Goal: Information Seeking & Learning: Compare options

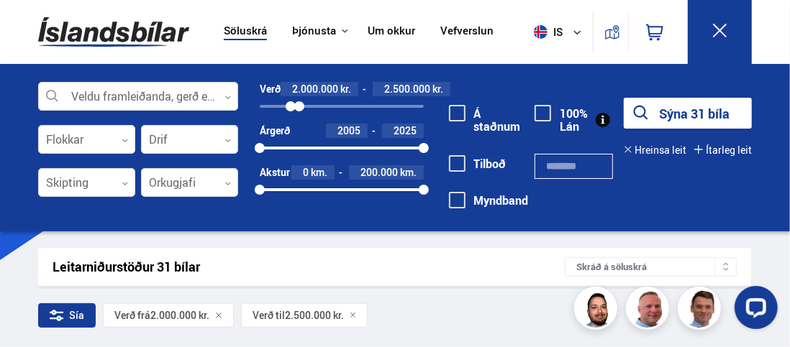
click at [723, 35] on icon at bounding box center [720, 31] width 14 height 14
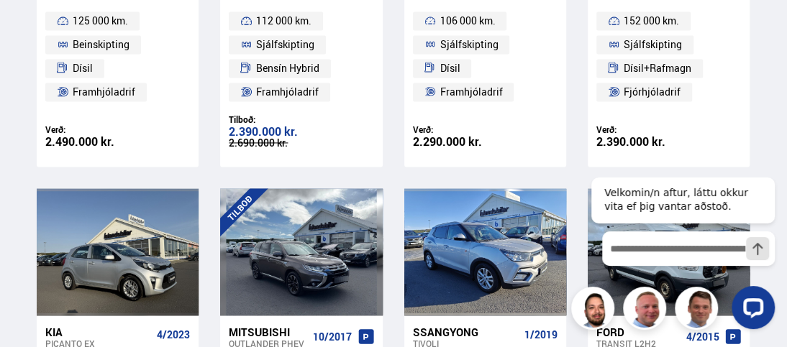
scroll to position [1151, 0]
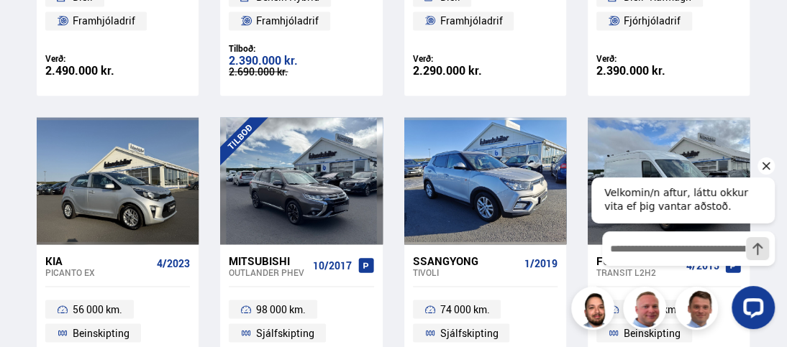
drag, startPoint x: 764, startPoint y: 167, endPoint x: 739, endPoint y: 181, distance: 28.4
click at [764, 167] on icon "Hide greeting" at bounding box center [765, 165] width 17 height 17
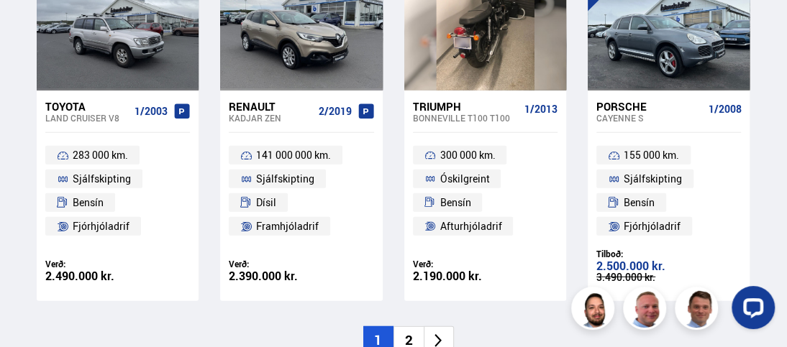
scroll to position [2157, 0]
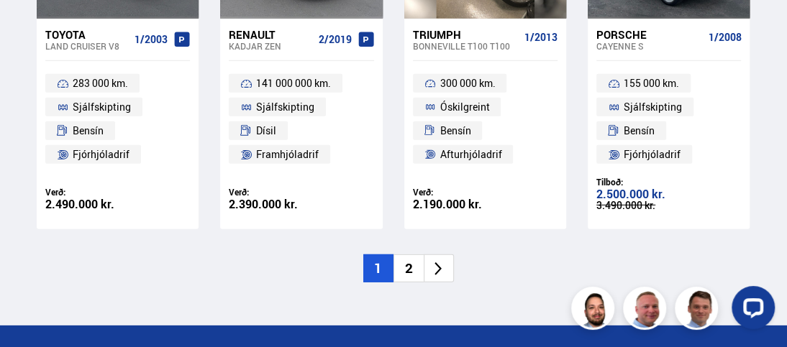
click at [437, 269] on icon at bounding box center [438, 269] width 17 height 17
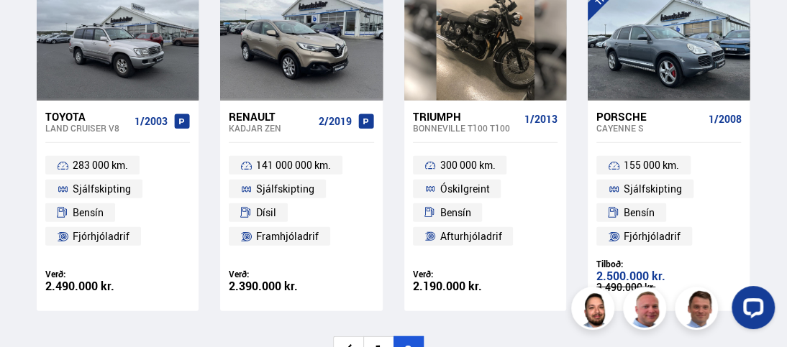
scroll to position [0, 0]
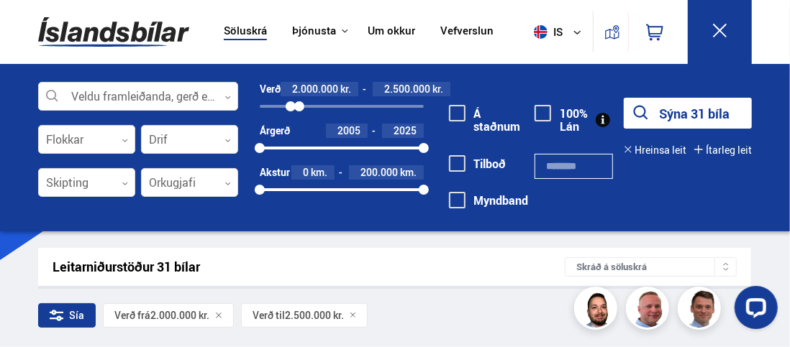
click at [716, 28] on icon at bounding box center [720, 31] width 18 height 18
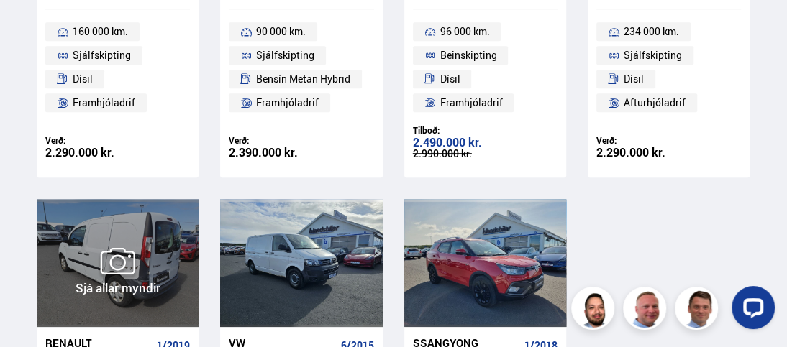
scroll to position [431, 0]
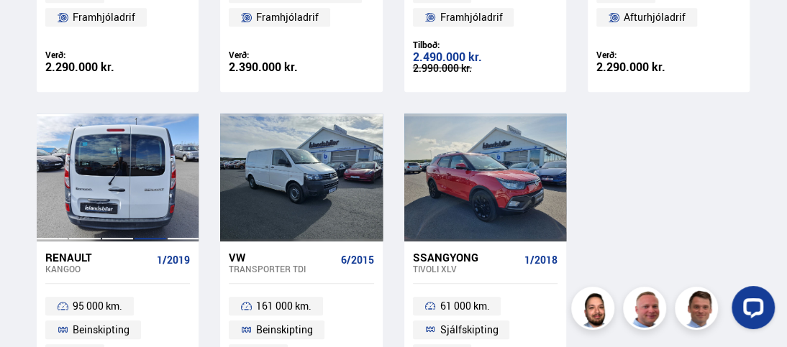
click at [150, 194] on div at bounding box center [150, 177] width 32 height 127
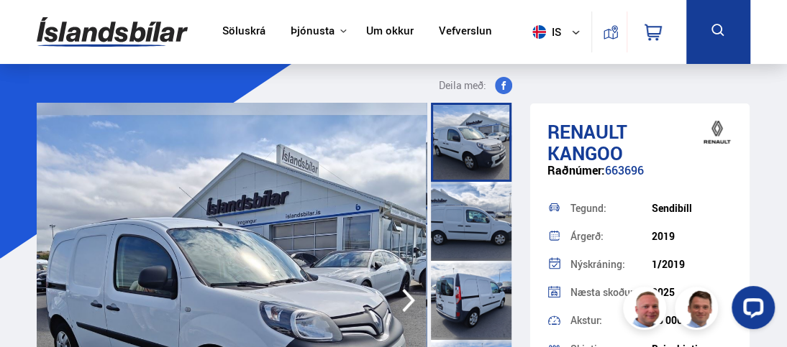
scroll to position [72, 0]
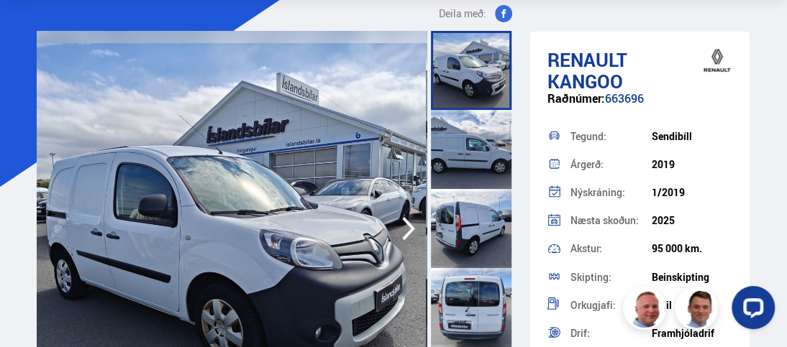
click at [413, 230] on icon "button" at bounding box center [408, 228] width 29 height 35
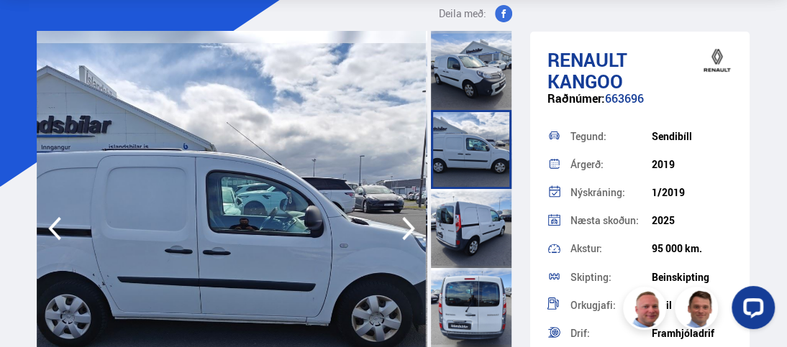
click at [412, 227] on icon "button" at bounding box center [408, 229] width 13 height 24
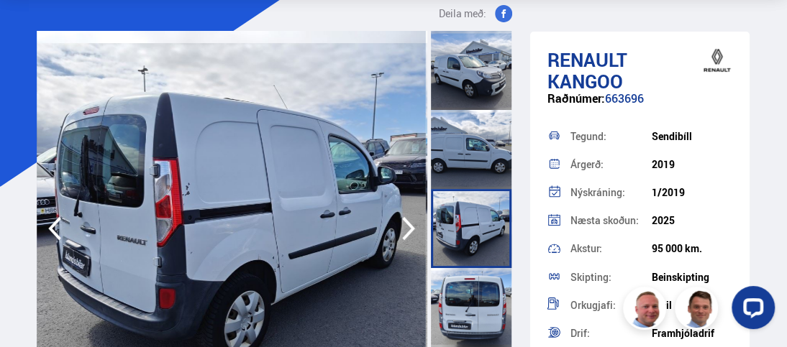
click at [412, 227] on icon "button" at bounding box center [408, 228] width 29 height 35
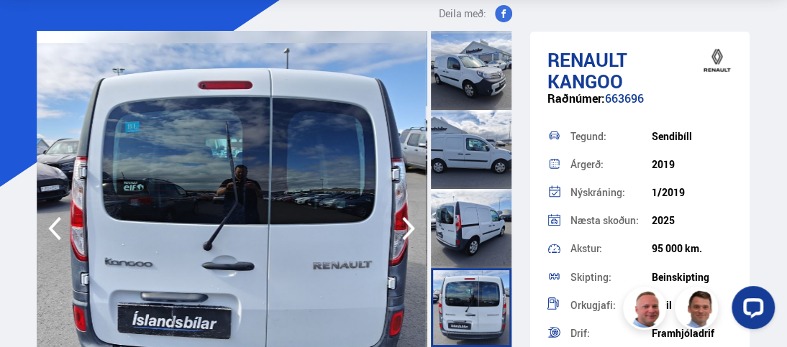
click at [412, 227] on icon "button" at bounding box center [408, 228] width 29 height 35
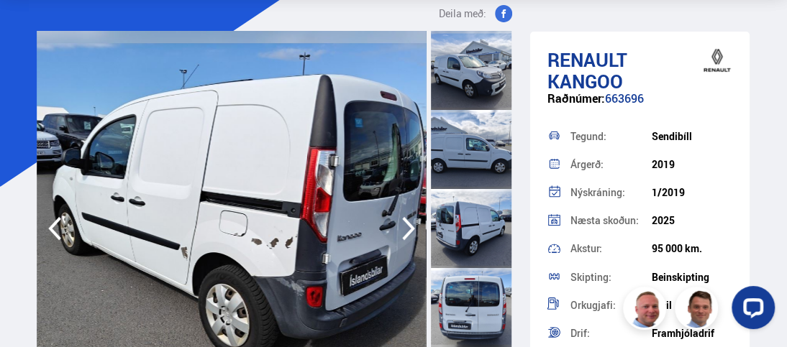
click at [412, 227] on icon "button" at bounding box center [408, 228] width 29 height 35
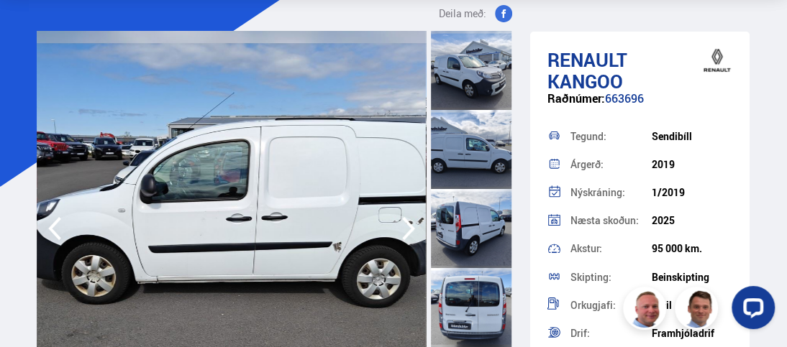
click at [412, 227] on icon "button" at bounding box center [408, 228] width 29 height 35
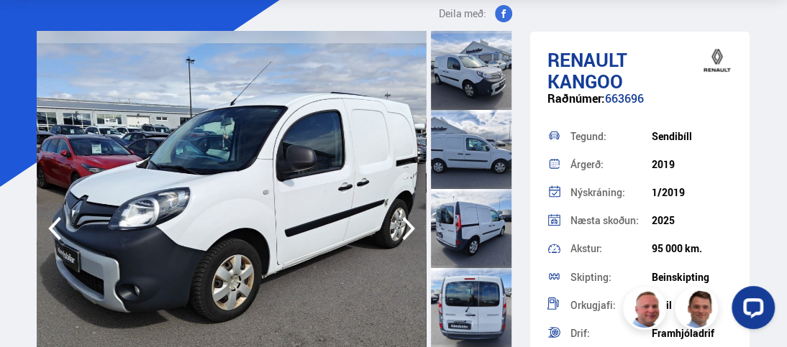
click at [412, 227] on icon "button" at bounding box center [408, 228] width 29 height 35
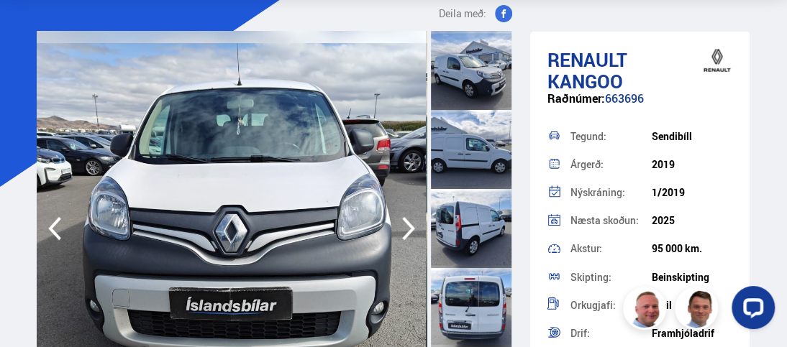
click at [412, 227] on icon "button" at bounding box center [408, 228] width 29 height 35
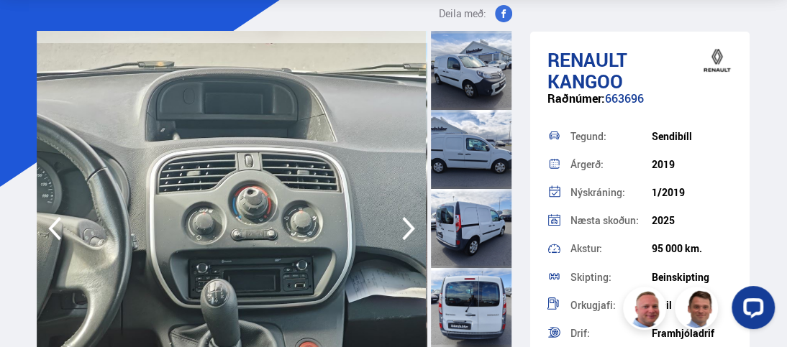
click at [412, 227] on icon "button" at bounding box center [408, 228] width 29 height 35
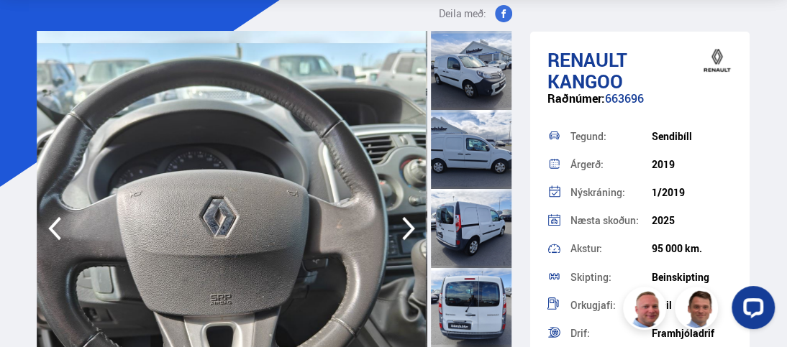
click at [412, 227] on icon "button" at bounding box center [408, 228] width 29 height 35
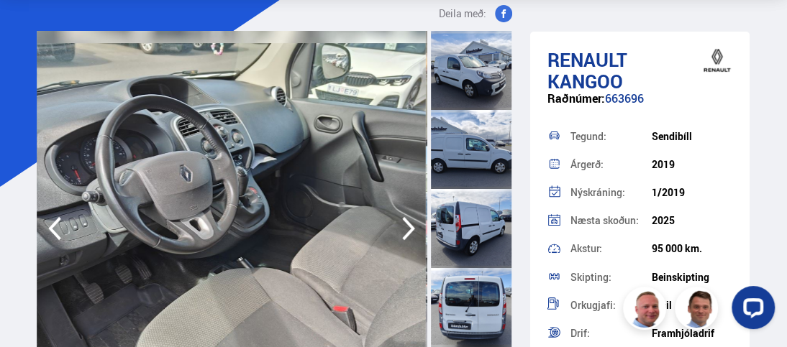
click at [412, 227] on icon "button" at bounding box center [408, 228] width 29 height 35
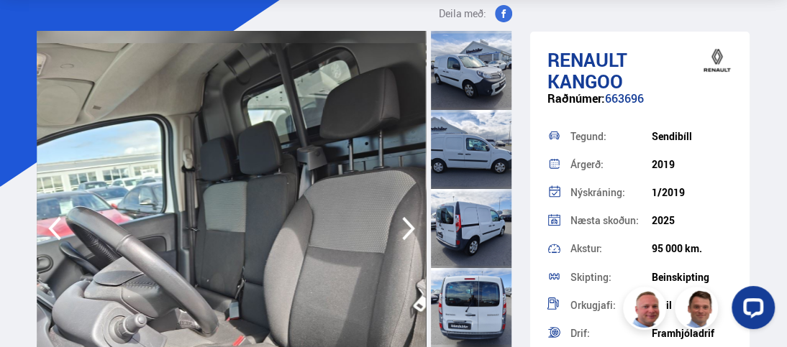
click at [412, 227] on icon "button" at bounding box center [408, 228] width 29 height 35
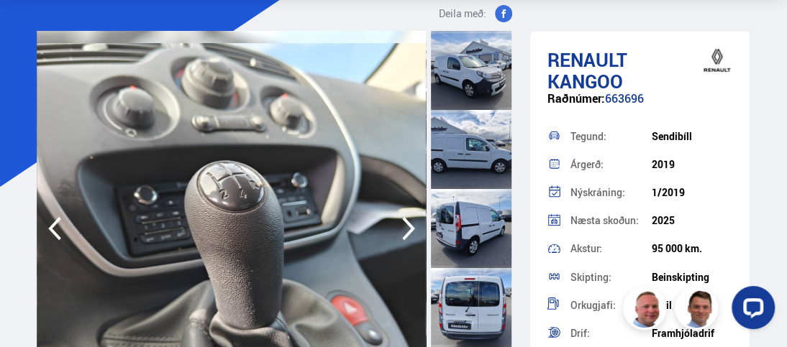
click at [412, 227] on icon "button" at bounding box center [408, 228] width 29 height 35
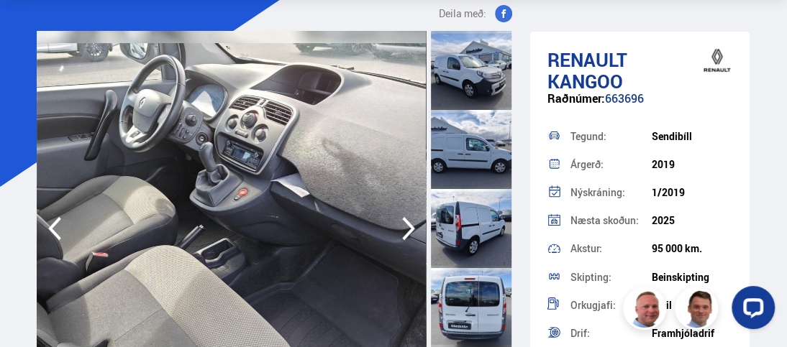
click at [412, 227] on icon "button" at bounding box center [408, 228] width 29 height 35
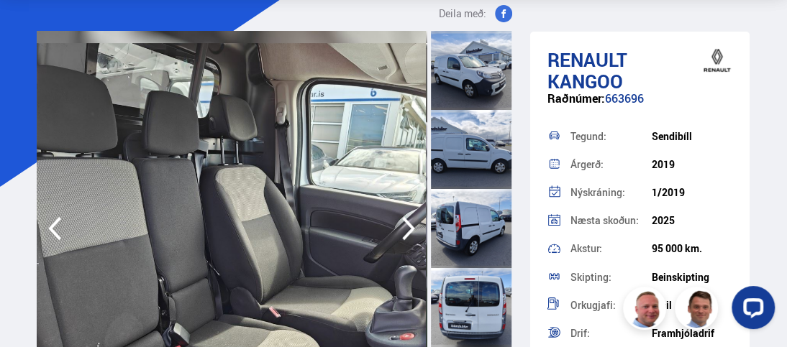
click at [412, 227] on icon "button" at bounding box center [408, 228] width 29 height 35
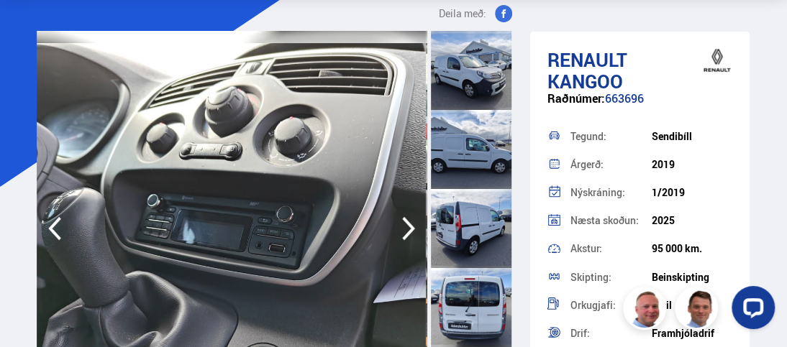
click at [412, 227] on icon "button" at bounding box center [408, 228] width 29 height 35
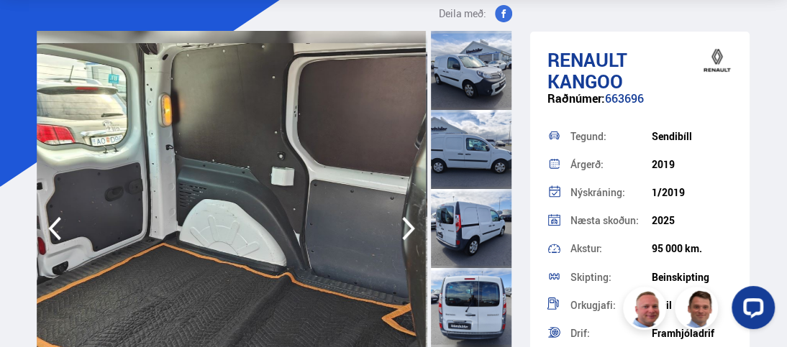
click at [412, 227] on icon "button" at bounding box center [408, 228] width 29 height 35
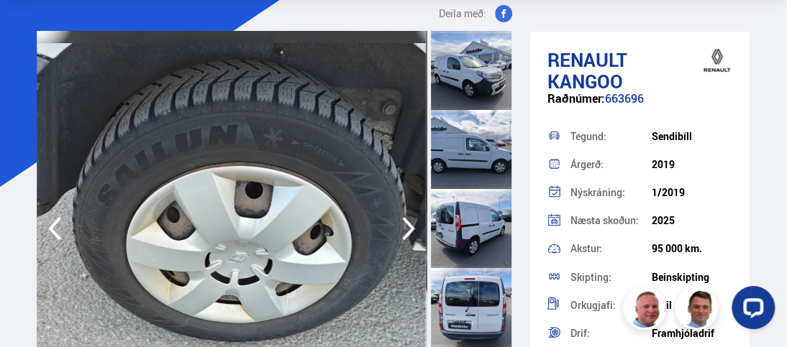
click at [412, 227] on icon "button" at bounding box center [408, 228] width 29 height 35
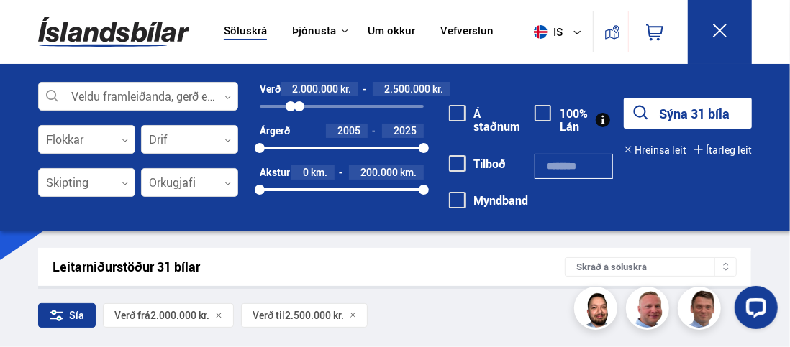
click at [473, 323] on div "Sía Verð frá 2.000.000 kr. Verð til 2.500.000 kr." at bounding box center [394, 318] width 713 height 30
click at [718, 27] on icon at bounding box center [720, 31] width 18 height 18
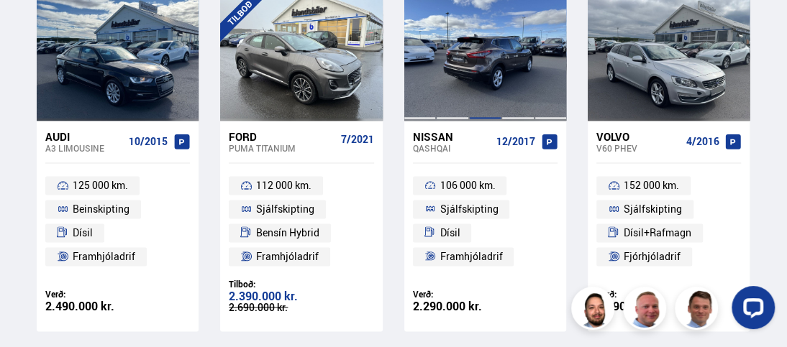
scroll to position [935, 0]
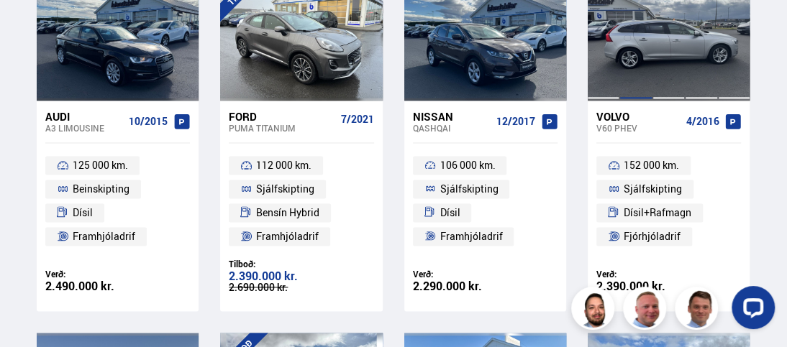
click at [631, 56] on div at bounding box center [635, 36] width 32 height 127
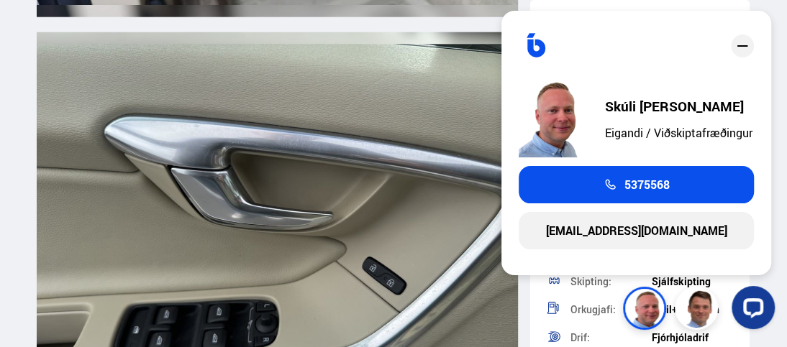
scroll to position [10212, 0]
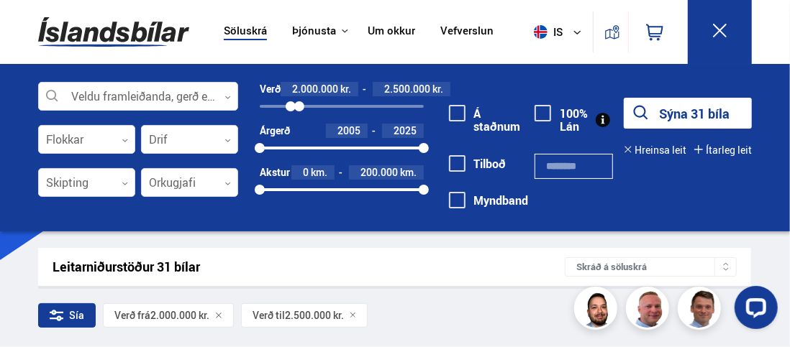
click at [725, 29] on icon at bounding box center [720, 31] width 18 height 18
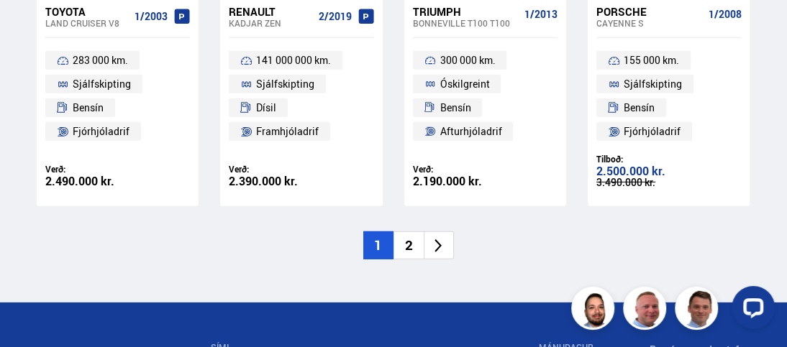
scroll to position [2086, 0]
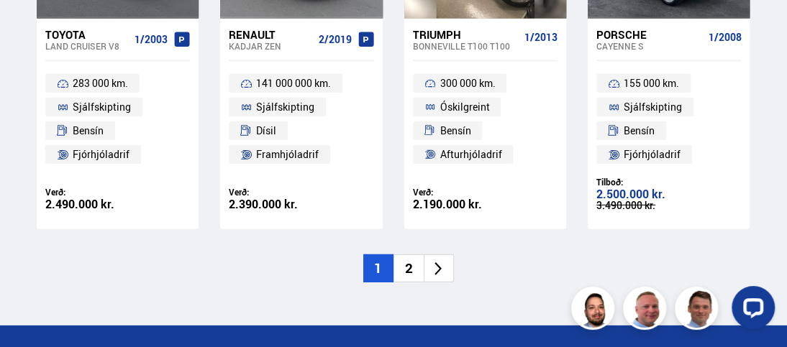
click at [436, 275] on icon at bounding box center [438, 269] width 17 height 17
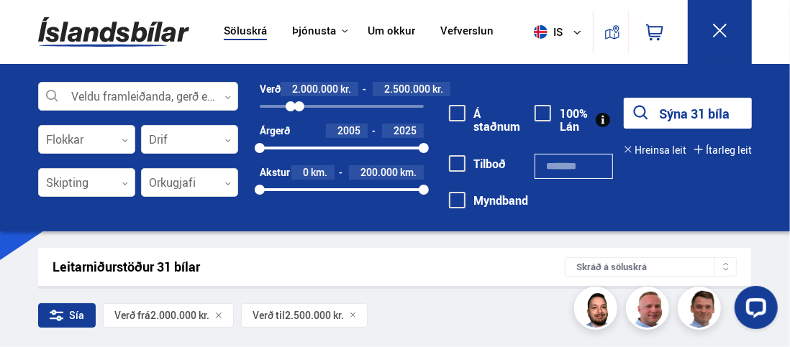
click at [729, 32] on button at bounding box center [720, 32] width 64 height 64
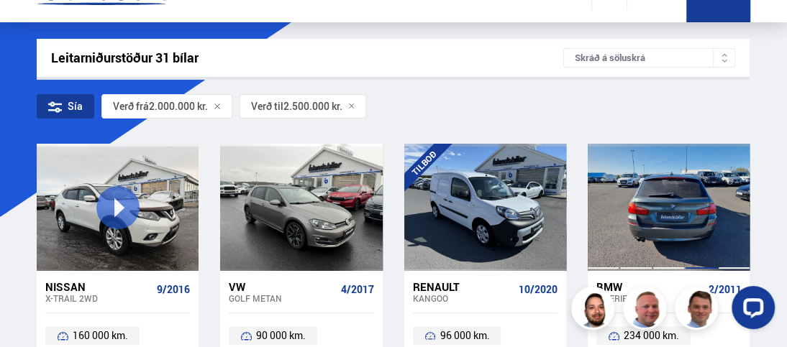
scroll to position [72, 0]
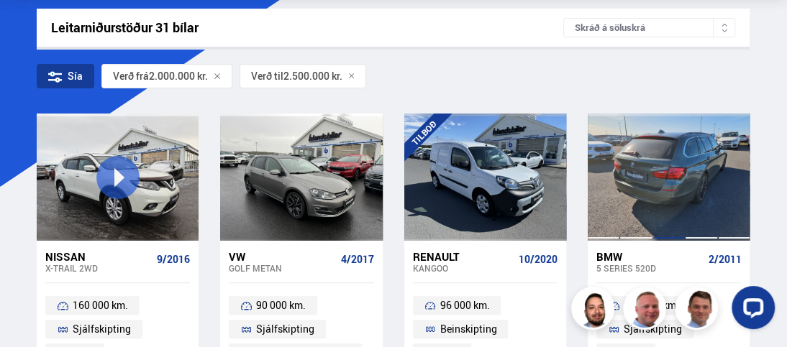
click at [682, 174] on div at bounding box center [668, 177] width 32 height 127
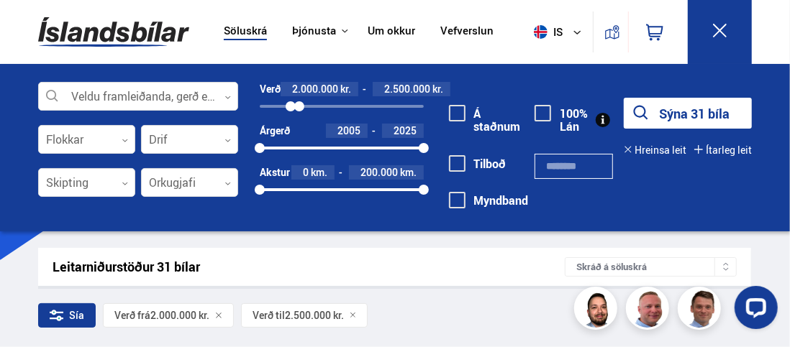
click at [722, 24] on icon at bounding box center [720, 31] width 18 height 18
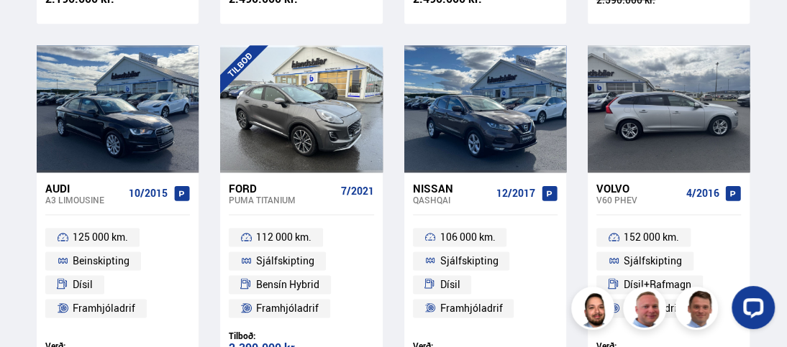
scroll to position [791, 0]
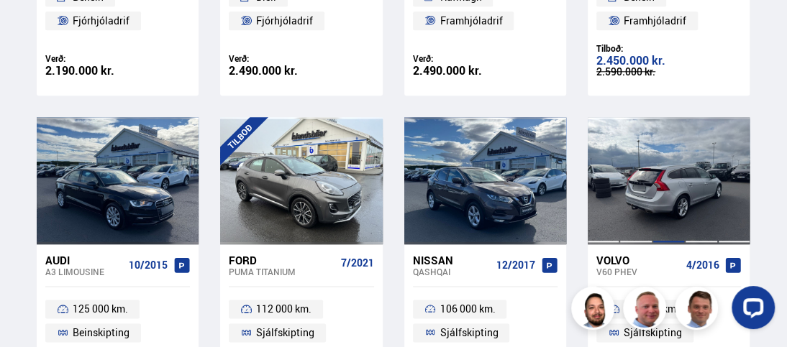
click at [662, 164] on div at bounding box center [668, 180] width 32 height 127
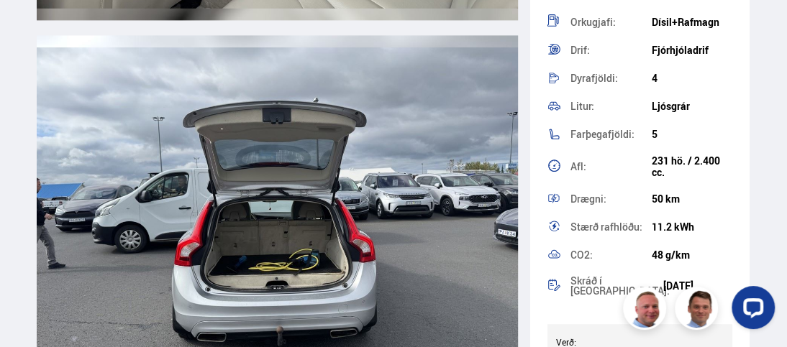
scroll to position [9277, 0]
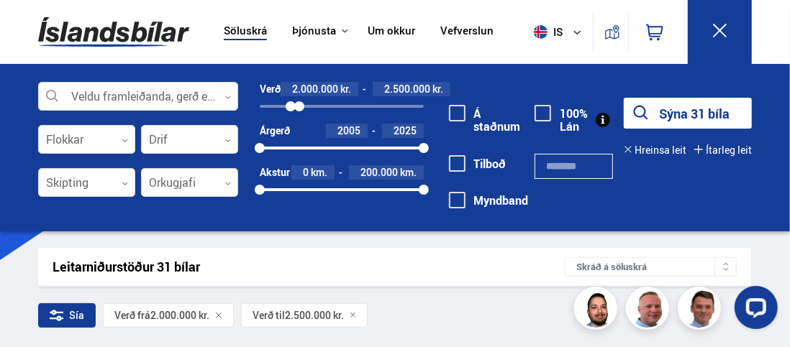
click at [718, 30] on icon at bounding box center [720, 31] width 14 height 14
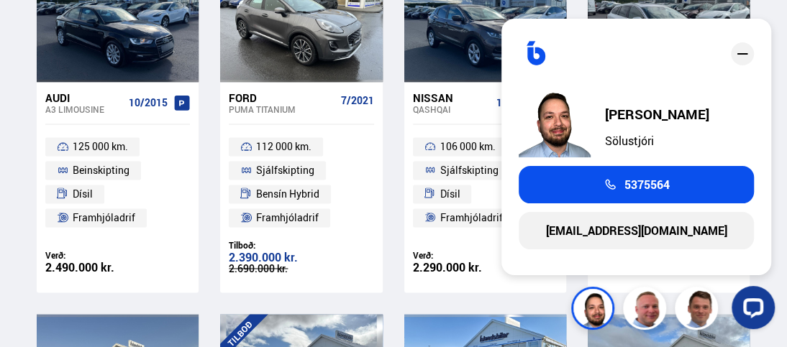
scroll to position [945, 0]
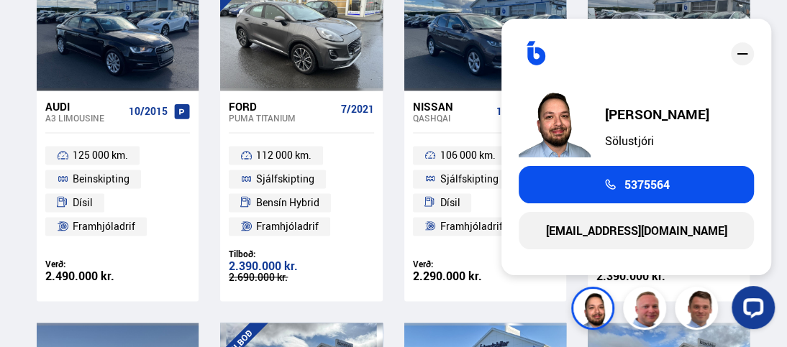
click at [749, 54] on icon "close" at bounding box center [742, 53] width 17 height 17
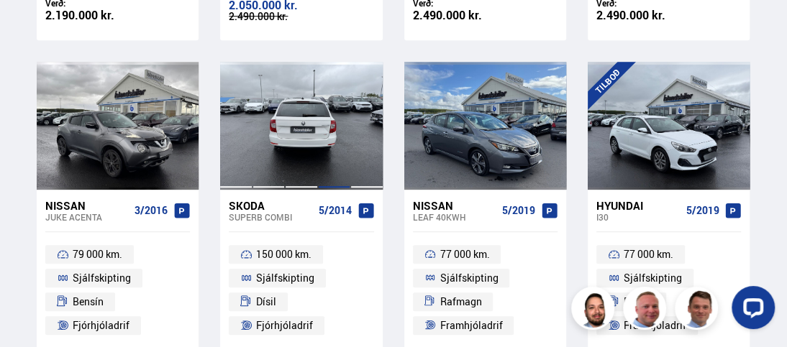
scroll to position [513, 0]
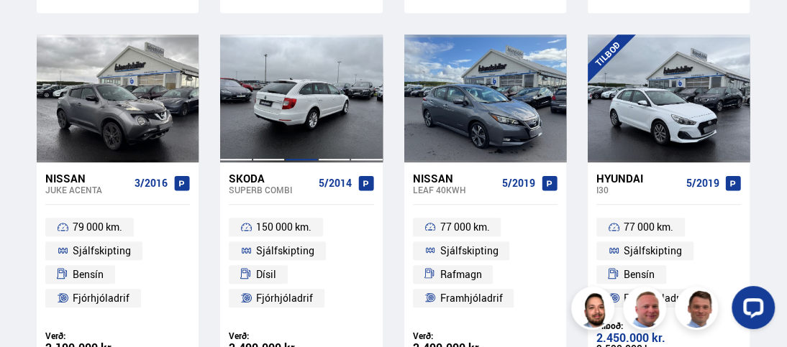
click at [311, 114] on div at bounding box center [301, 98] width 32 height 127
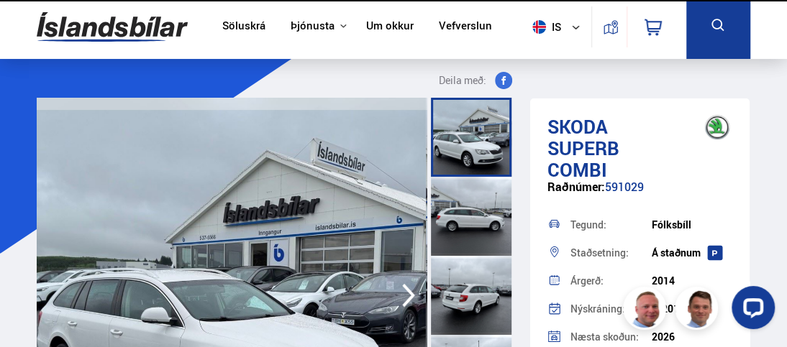
scroll to position [144, 0]
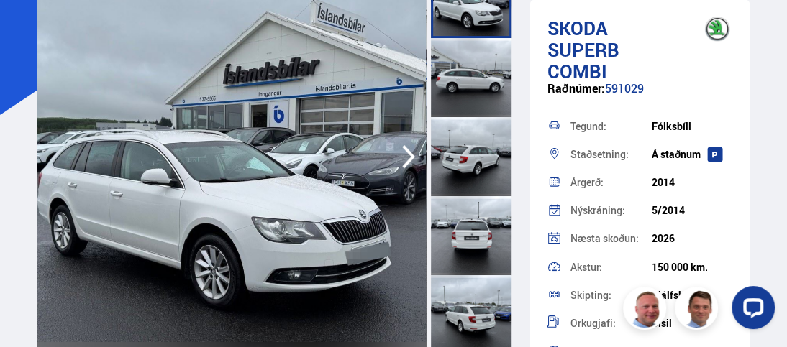
click at [410, 159] on icon "button" at bounding box center [408, 157] width 13 height 24
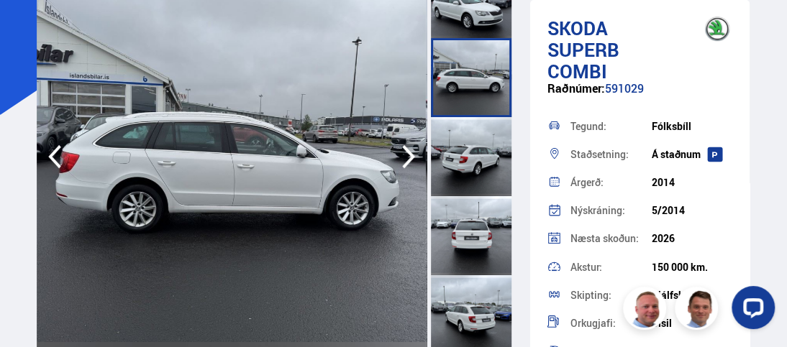
click at [411, 152] on icon "button" at bounding box center [408, 157] width 29 height 35
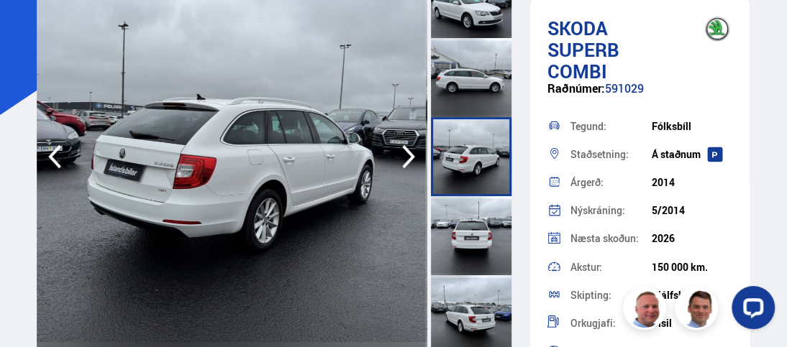
click at [410, 153] on icon "button" at bounding box center [408, 157] width 13 height 24
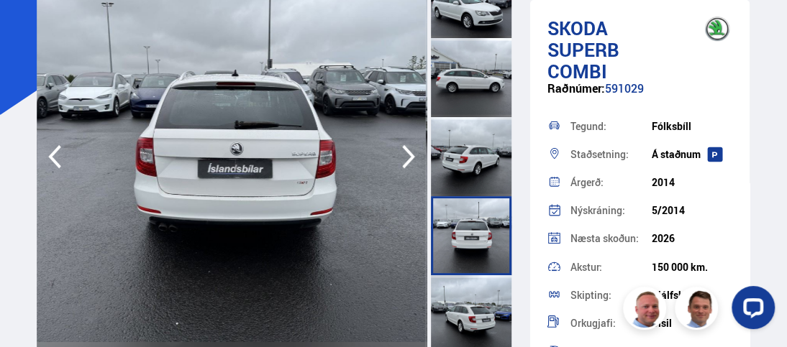
click at [410, 153] on icon "button" at bounding box center [408, 157] width 13 height 24
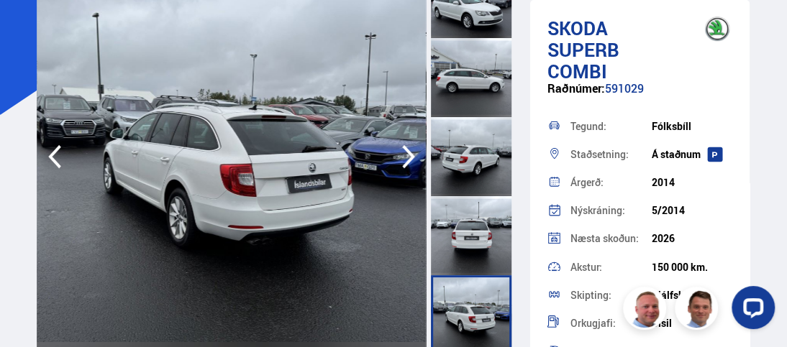
click at [410, 153] on icon "button" at bounding box center [408, 157] width 13 height 24
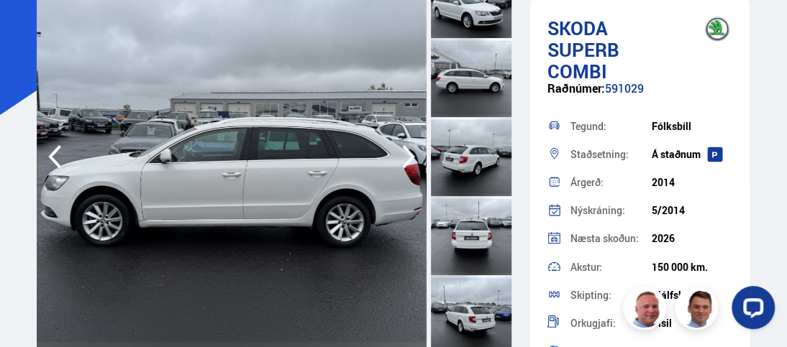
click at [410, 153] on icon "button" at bounding box center [408, 157] width 13 height 24
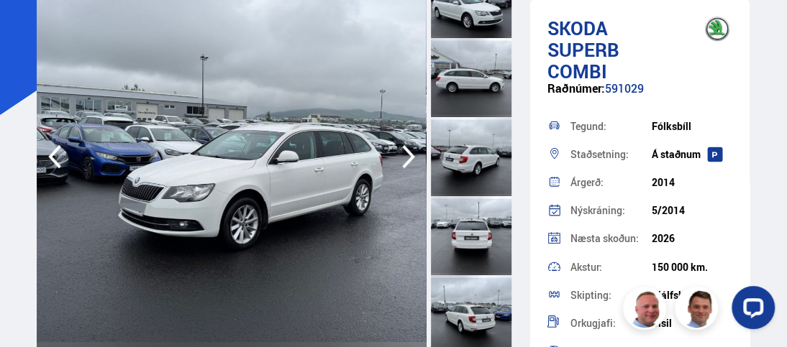
click at [407, 153] on icon "button" at bounding box center [408, 157] width 29 height 35
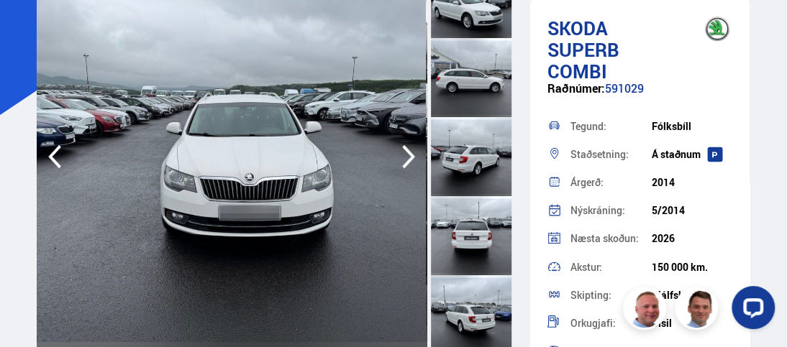
click at [407, 153] on icon "button" at bounding box center [408, 157] width 29 height 35
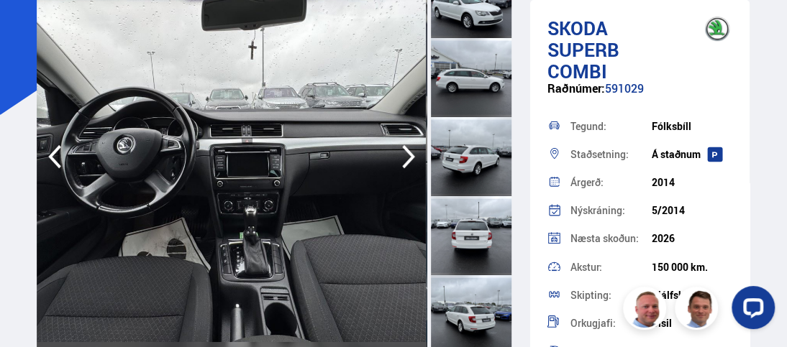
click at [407, 153] on icon "button" at bounding box center [408, 157] width 29 height 35
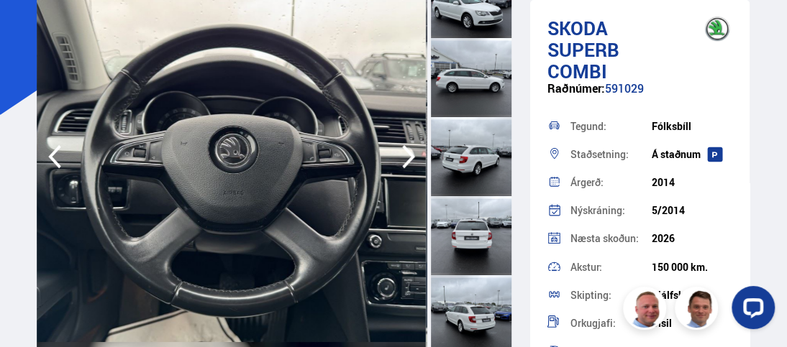
click at [407, 153] on icon "button" at bounding box center [408, 157] width 29 height 35
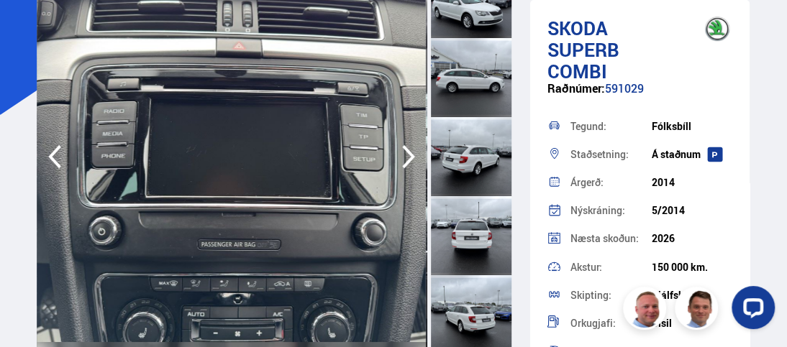
click at [407, 153] on icon "button" at bounding box center [408, 157] width 29 height 35
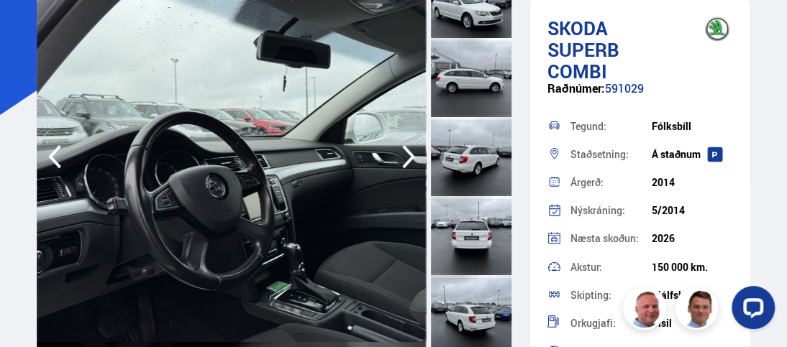
click at [407, 153] on icon "button" at bounding box center [408, 157] width 29 height 35
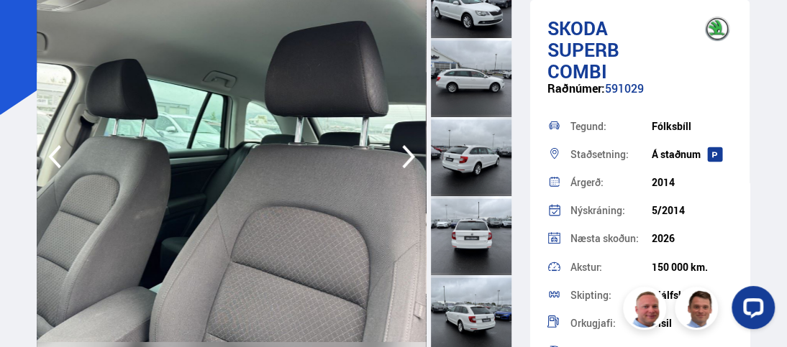
click at [407, 153] on icon "button" at bounding box center [408, 157] width 29 height 35
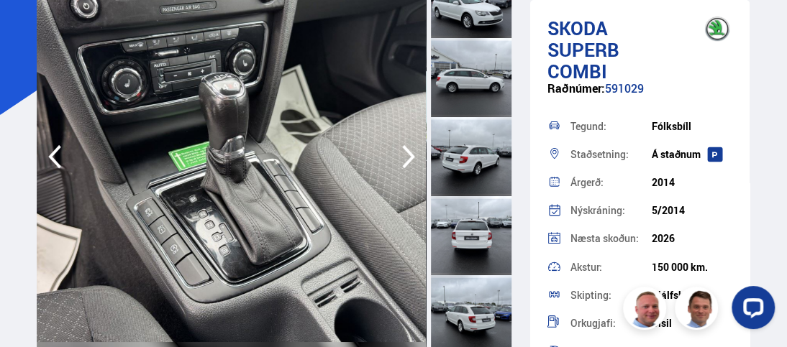
click at [407, 154] on icon "button" at bounding box center [408, 157] width 29 height 35
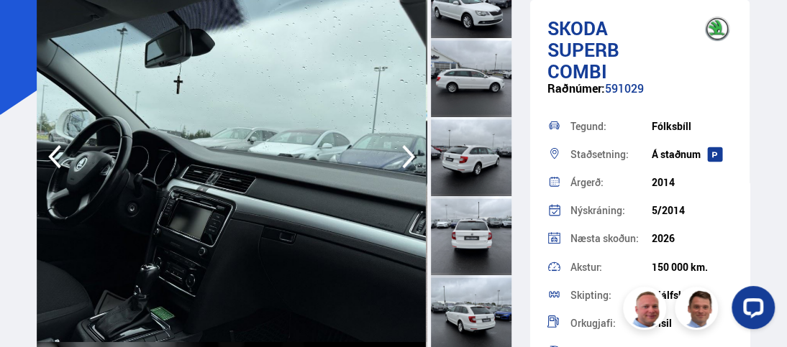
click at [407, 154] on icon "button" at bounding box center [408, 157] width 29 height 35
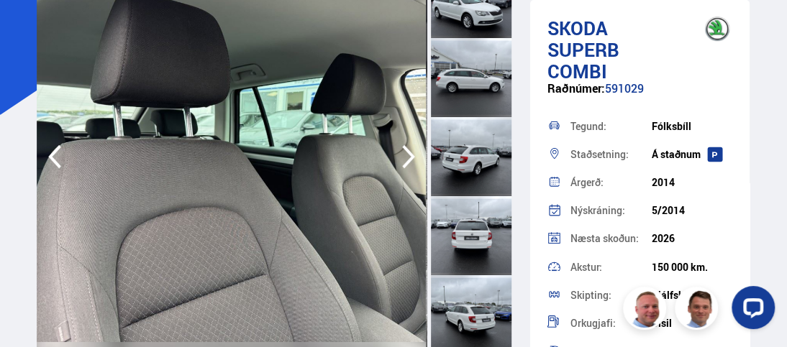
click at [408, 156] on icon "button" at bounding box center [408, 157] width 29 height 35
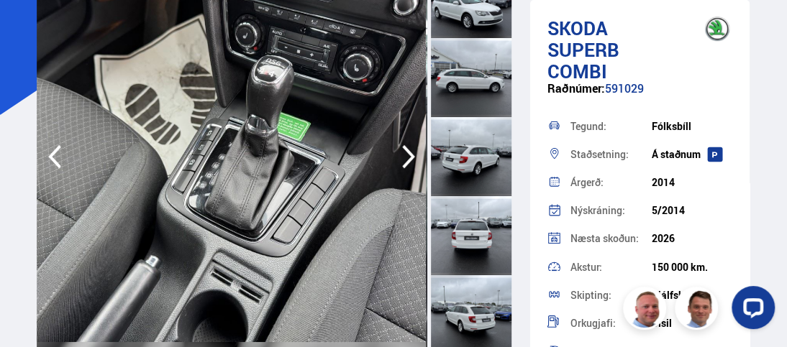
click at [408, 156] on icon "button" at bounding box center [408, 157] width 29 height 35
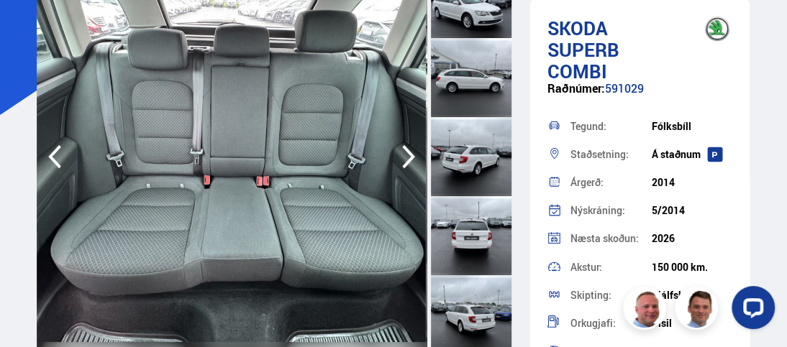
click at [408, 156] on icon "button" at bounding box center [408, 157] width 29 height 35
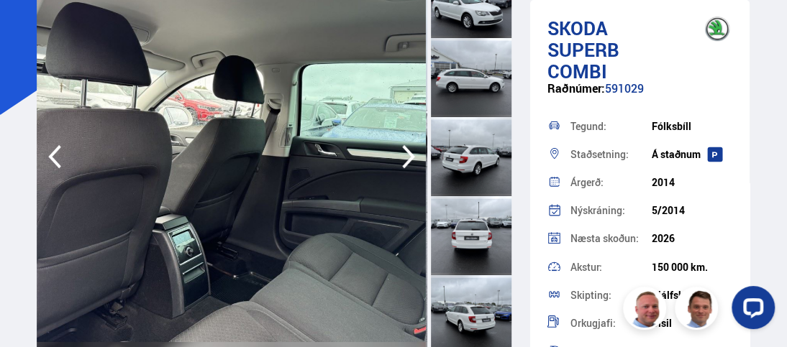
click at [407, 156] on icon "button" at bounding box center [408, 157] width 29 height 35
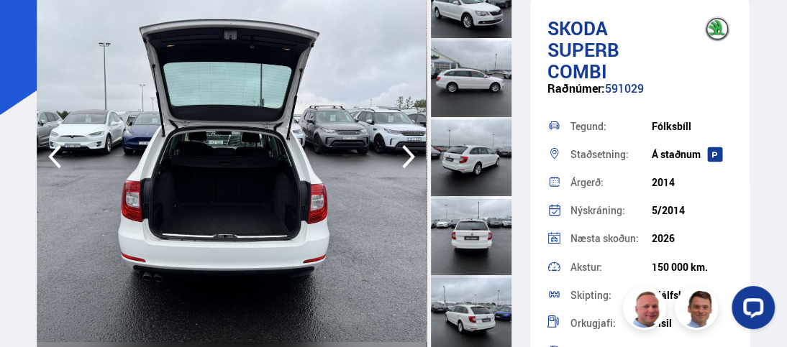
click at [174, 192] on img at bounding box center [231, 157] width 389 height 396
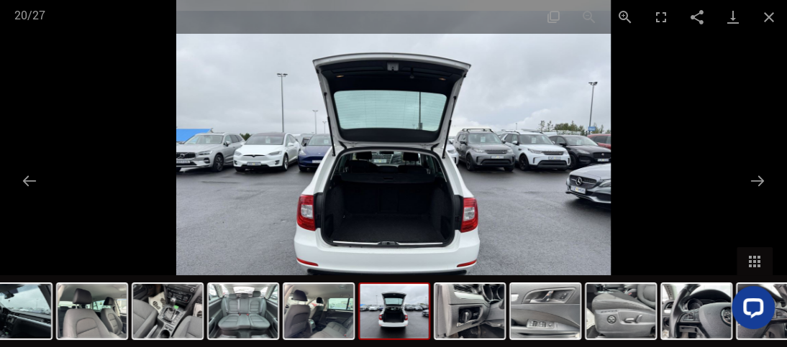
scroll to position [72, 0]
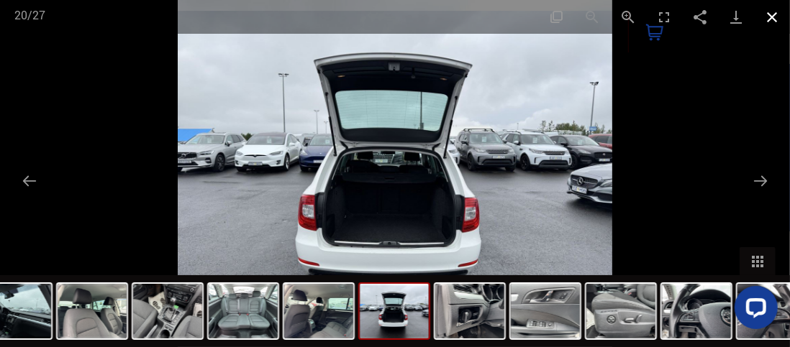
click at [769, 12] on button "Close gallery" at bounding box center [772, 17] width 36 height 34
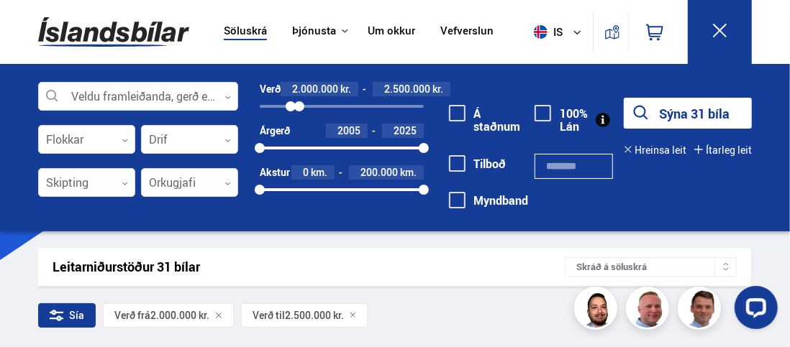
click at [718, 35] on icon at bounding box center [720, 31] width 18 height 18
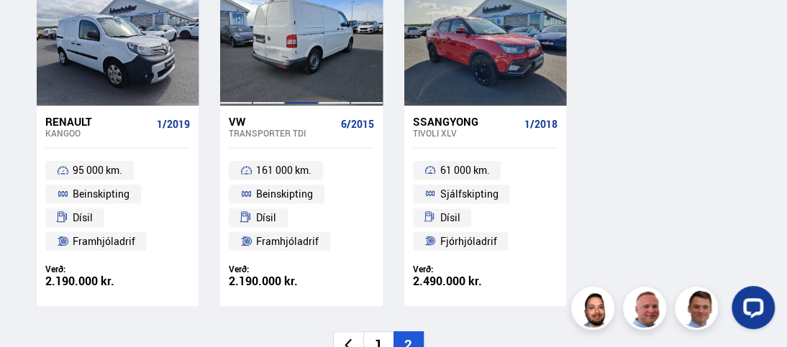
scroll to position [719, 0]
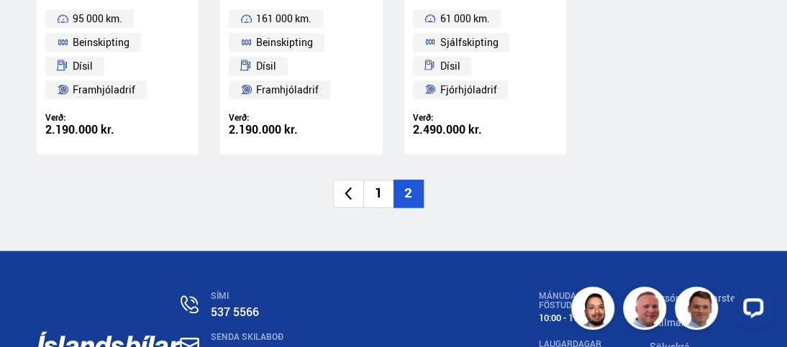
click at [373, 192] on li "1" at bounding box center [378, 194] width 30 height 28
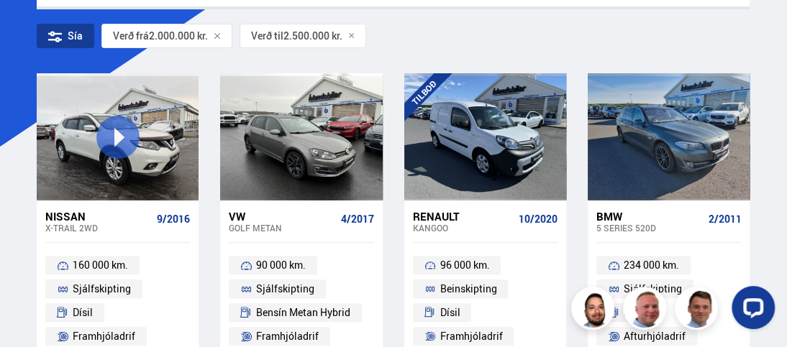
scroll to position [41, 0]
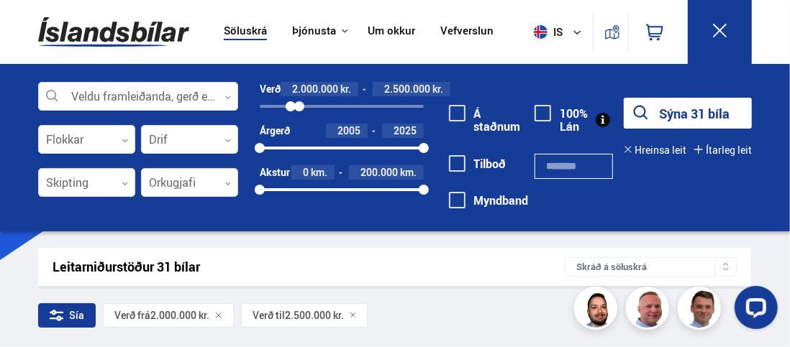
click at [735, 24] on button at bounding box center [720, 32] width 64 height 64
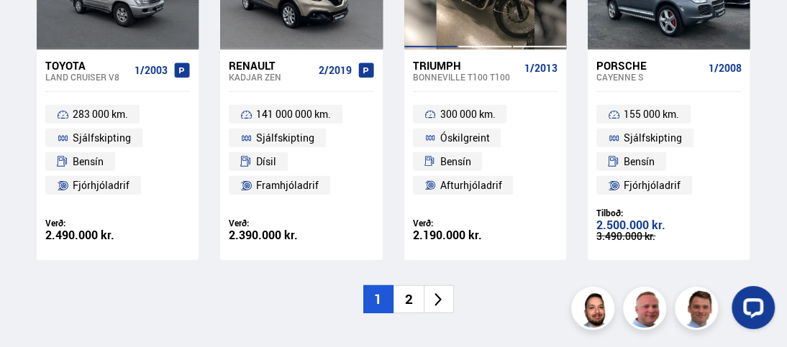
scroll to position [2014, 0]
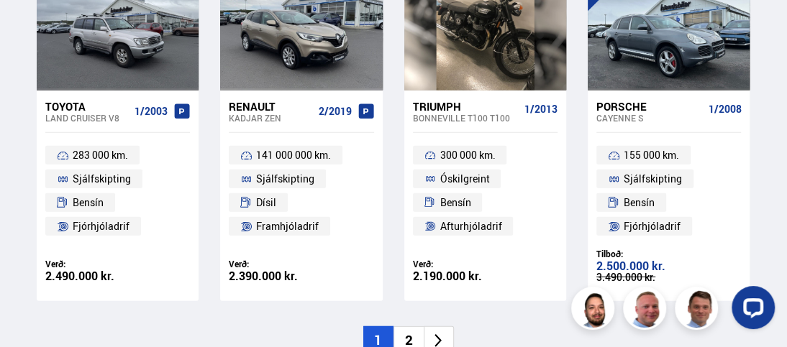
click at [406, 339] on li "2" at bounding box center [408, 340] width 30 height 28
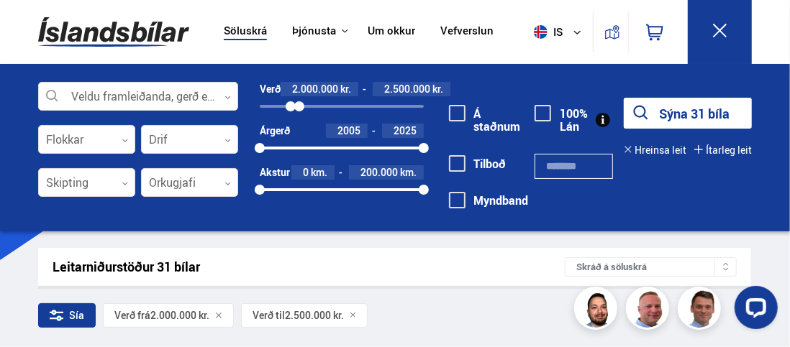
click at [718, 27] on icon at bounding box center [720, 31] width 18 height 18
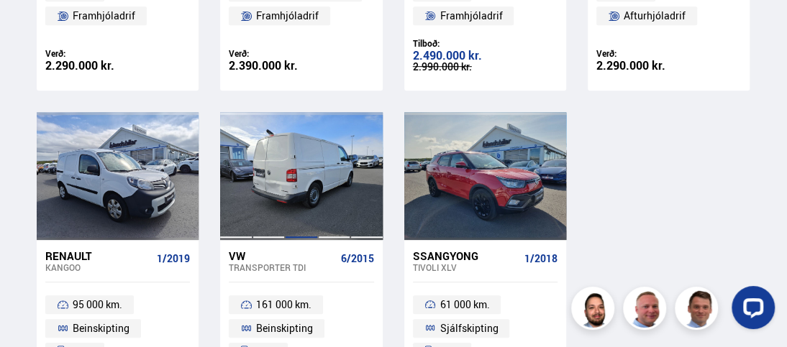
scroll to position [791, 0]
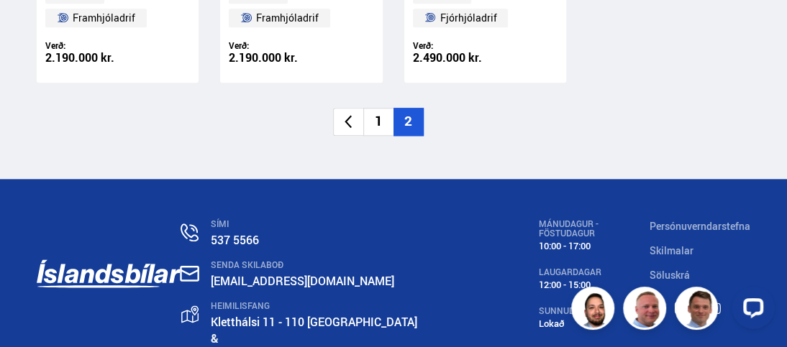
click at [383, 122] on li "1" at bounding box center [378, 122] width 30 height 28
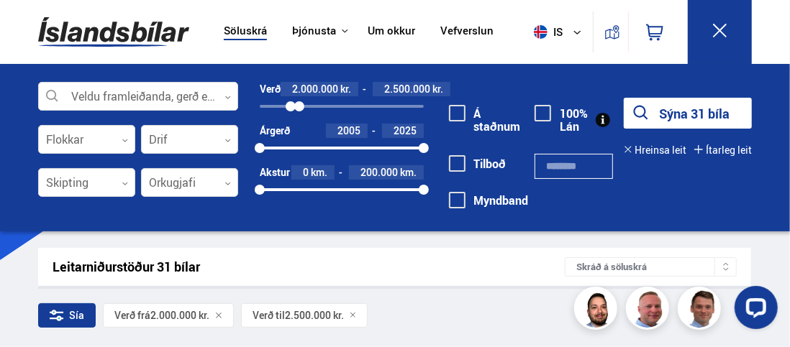
click at [728, 24] on icon at bounding box center [720, 31] width 18 height 18
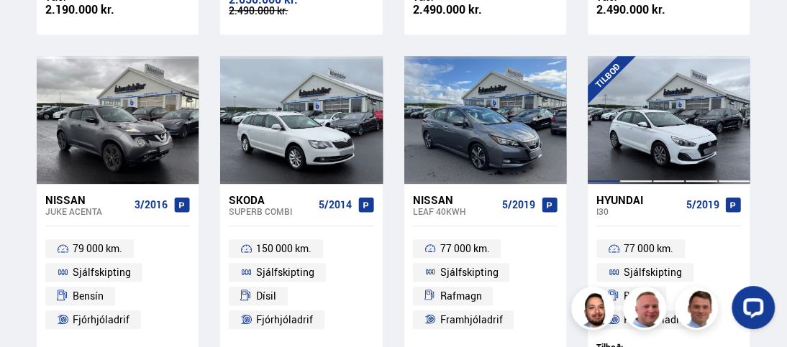
scroll to position [503, 0]
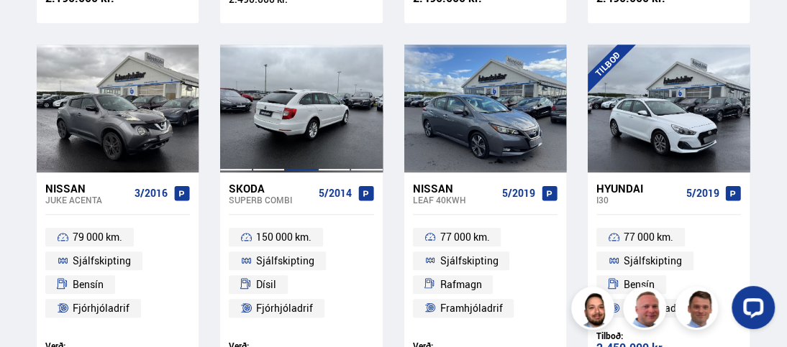
click at [297, 129] on div at bounding box center [301, 108] width 32 height 127
